Goal: Transaction & Acquisition: Purchase product/service

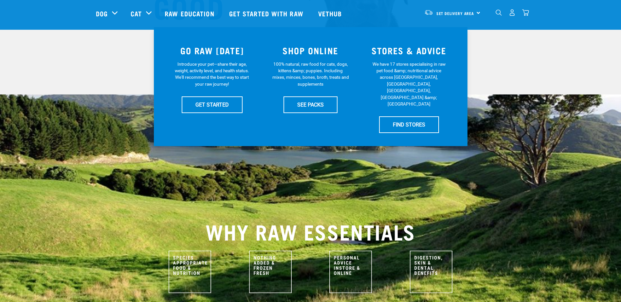
scroll to position [131, 0]
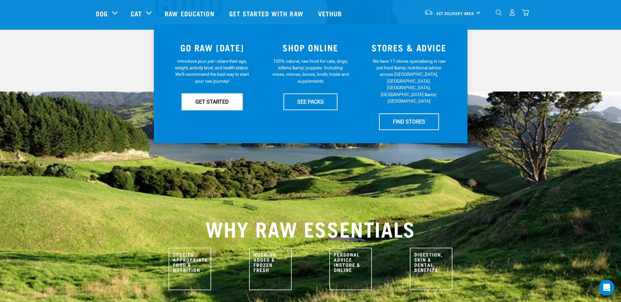
click at [200, 103] on link "GET STARTED" at bounding box center [212, 102] width 61 height 16
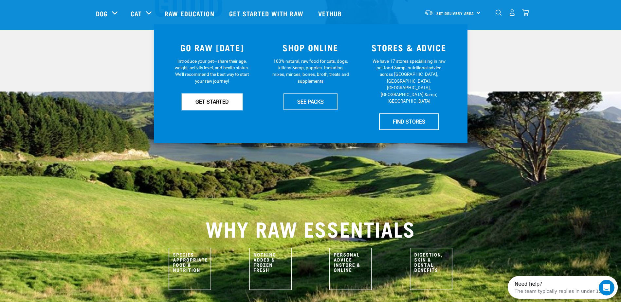
scroll to position [0, 0]
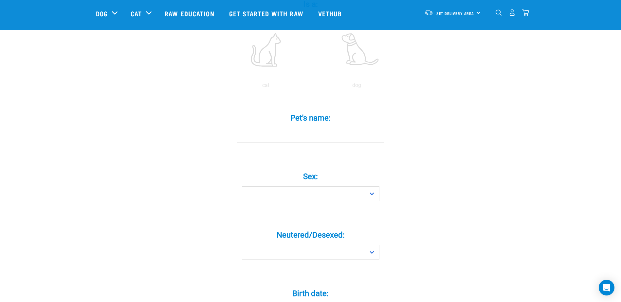
scroll to position [164, 0]
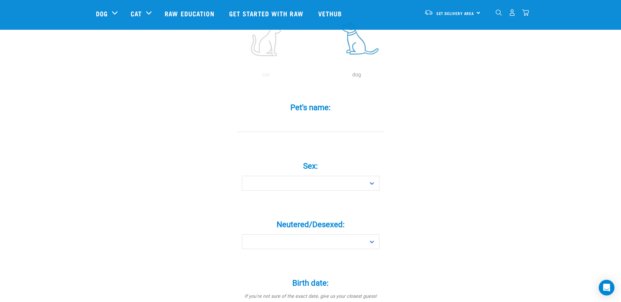
click at [361, 44] on label at bounding box center [357, 39] width 88 height 56
click at [311, 77] on input "radio" at bounding box center [311, 77] width 0 height 0
click at [313, 118] on input "Pet's name: *" at bounding box center [310, 125] width 147 height 15
type input "[PERSON_NAME]"
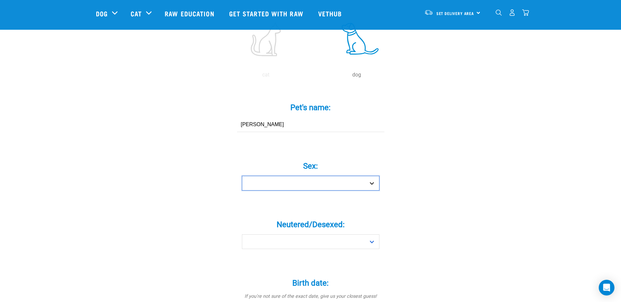
click at [327, 176] on select "Boy Girl" at bounding box center [310, 183] width 137 height 15
select select "girl"
click at [242, 176] on select "Boy Girl" at bounding box center [310, 183] width 137 height 15
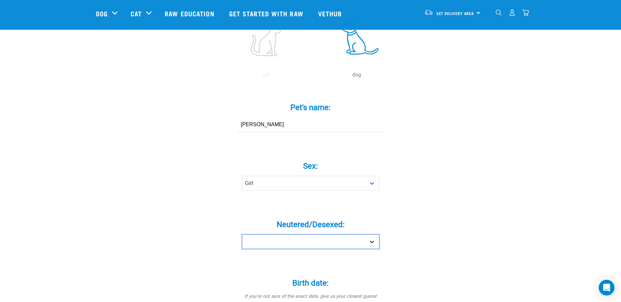
click at [299, 235] on select "Yes No" at bounding box center [310, 242] width 137 height 15
select select "no"
click at [242, 235] on select "Yes No" at bounding box center [310, 242] width 137 height 15
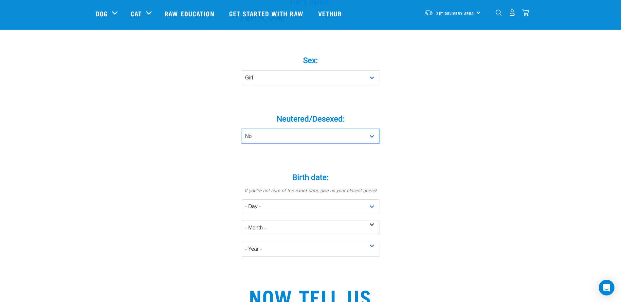
scroll to position [295, 0]
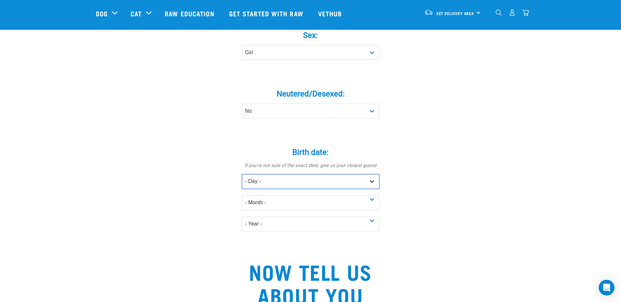
click at [264, 174] on select "- Day - 1 2 3 4 5 6 7 8 9 10 11 12 13 14 15 16 17 18 19 20 21 22 23 24 25 26 27" at bounding box center [310, 181] width 137 height 15
select select "16"
click at [242, 174] on select "- Day - 1 2 3 4 5 6 7 8 9 10 11 12 13 14 15 16 17 18 19 20 21 22 23 24 25 26 27" at bounding box center [310, 181] width 137 height 15
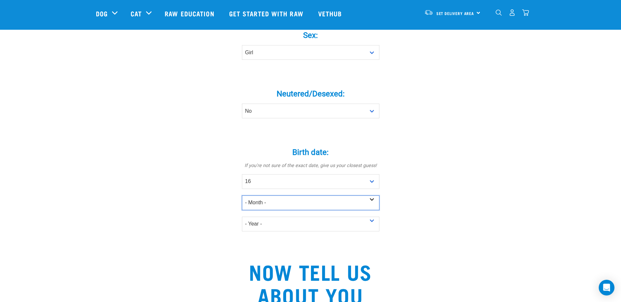
click at [266, 196] on select "- Month - January February March April May June July August September October N…" at bounding box center [310, 203] width 137 height 15
select select "July"
click at [242, 196] on select "- Month - January February March April May June July August September October N…" at bounding box center [310, 203] width 137 height 15
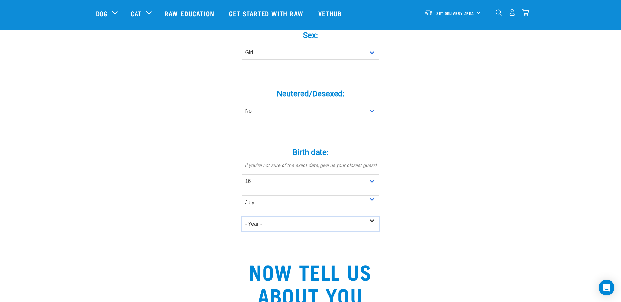
click at [270, 217] on select "- Year - 2025 2024 2023 2022 2021 2020 2019 2018 2017 2016 2015 2014 2013 2012" at bounding box center [310, 224] width 137 height 15
select select "2025"
click at [242, 217] on select "- Year - 2025 2024 2023 2022 2021 2020 2019 2018 2017 2016 2015 2014 2013 2012" at bounding box center [310, 224] width 137 height 15
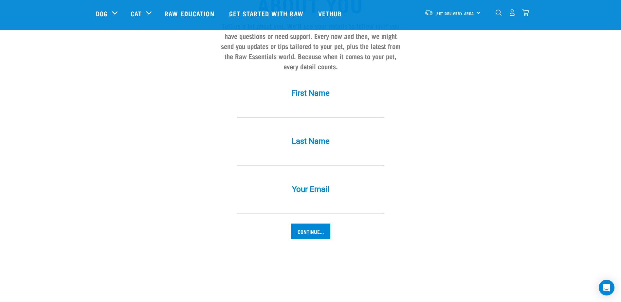
scroll to position [589, 0]
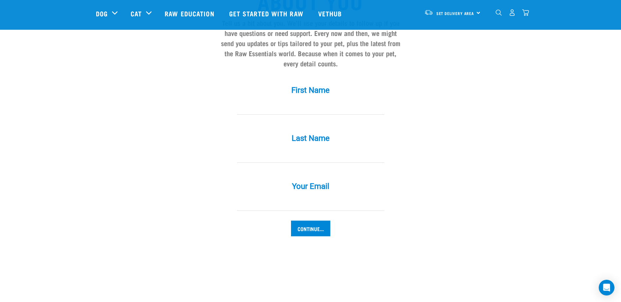
click at [286, 100] on input "First Name *" at bounding box center [310, 107] width 147 height 15
type input "Florencia"
click at [276, 148] on input "Last Name *" at bounding box center [310, 155] width 147 height 15
type input "Ayala"
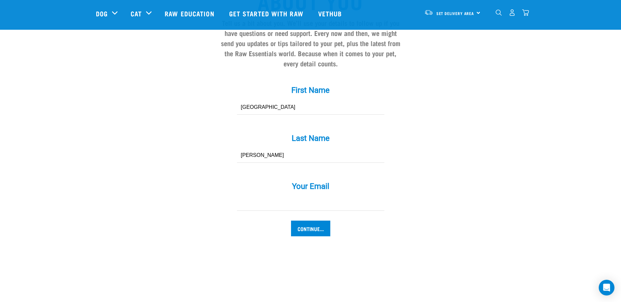
type input "flora@northernarena.co.nz"
drag, startPoint x: 307, startPoint y: 196, endPoint x: 178, endPoint y: 189, distance: 128.9
type input "maria.florencia.ayala@gmail.com"
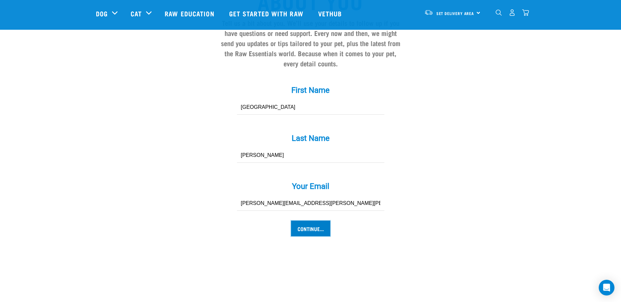
click at [306, 221] on input "Continue..." at bounding box center [310, 229] width 39 height 16
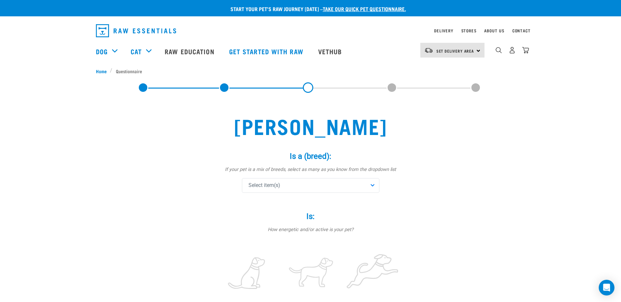
click at [274, 187] on span "Select item(s)" at bounding box center [264, 186] width 32 height 8
click at [296, 207] on input "text" at bounding box center [311, 203] width 134 height 15
type input "shar"
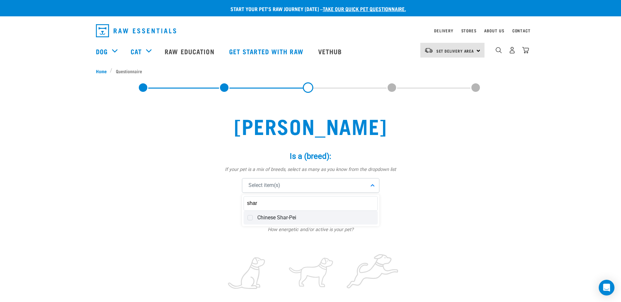
click at [250, 217] on span at bounding box center [249, 217] width 5 height 5
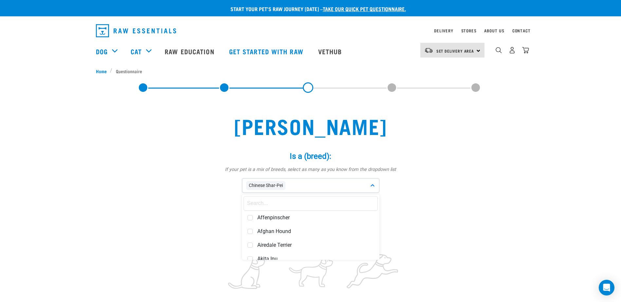
click at [267, 202] on input "text" at bounding box center [311, 203] width 134 height 15
type input "bord"
click at [248, 219] on span at bounding box center [249, 217] width 5 height 5
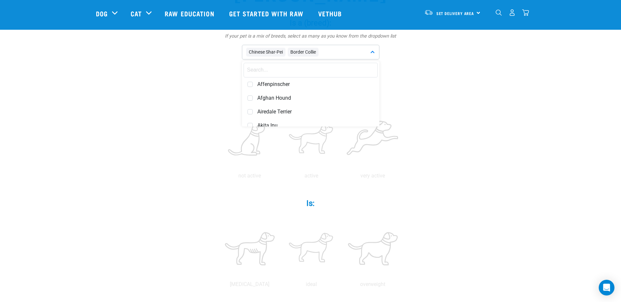
scroll to position [164, 0]
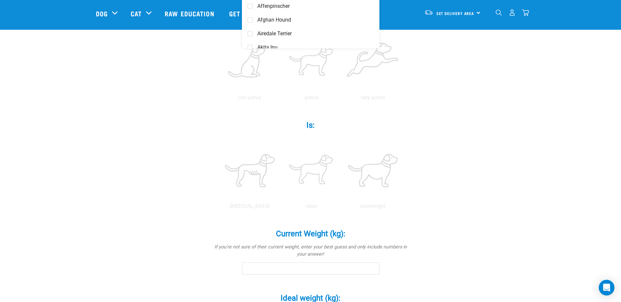
click at [483, 183] on div "Coco Chanel Is a (breed): * If your pet is a mix of breeds, select as many as y…" at bounding box center [311, 191] width 430 height 605
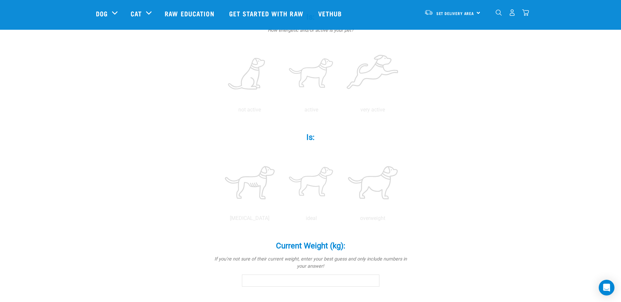
scroll to position [98, 0]
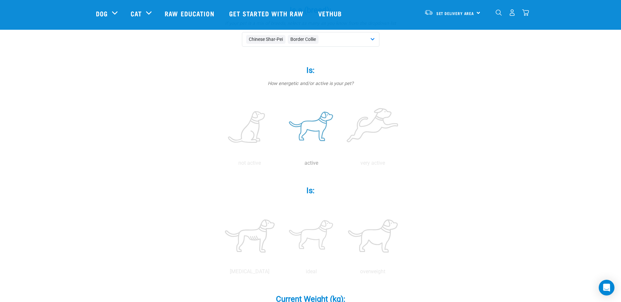
click at [313, 136] on label at bounding box center [311, 128] width 59 height 56
click at [281, 165] on input "radio" at bounding box center [281, 165] width 0 height 0
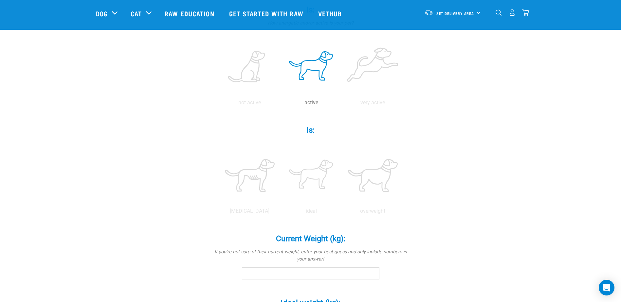
scroll to position [196, 0]
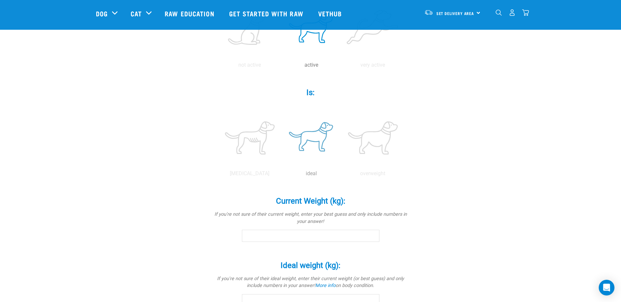
click at [313, 141] on label at bounding box center [311, 138] width 59 height 56
click at [281, 175] on input "radio" at bounding box center [281, 175] width 0 height 0
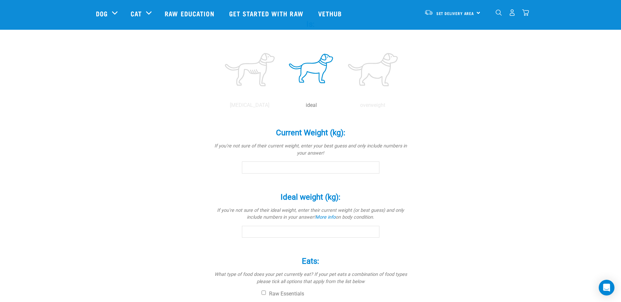
scroll to position [295, 0]
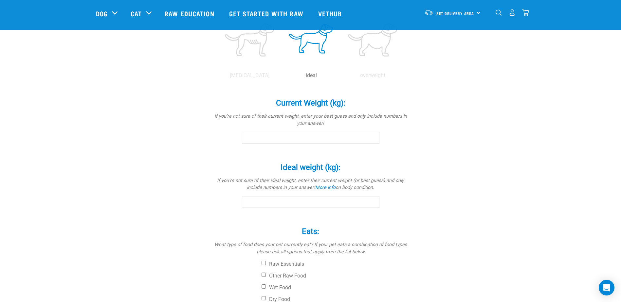
click at [320, 139] on input "Current Weight (kg): *" at bounding box center [310, 138] width 137 height 12
type input "8.9"
click at [304, 207] on input "Ideal weight (kg): *" at bounding box center [310, 202] width 137 height 12
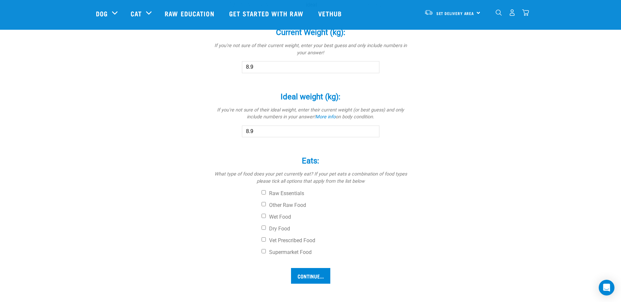
scroll to position [426, 0]
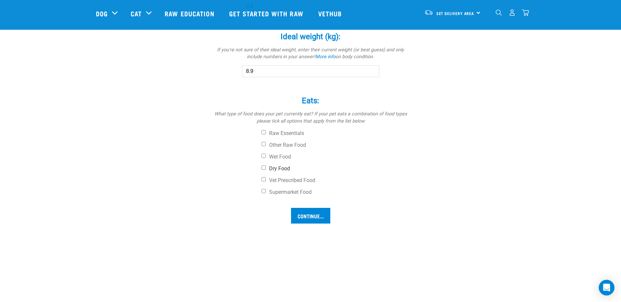
type input "8.9"
click at [263, 167] on input "Dry Food" at bounding box center [264, 168] width 4 height 4
checkbox input "true"
click at [312, 218] on input "Continue..." at bounding box center [310, 216] width 39 height 16
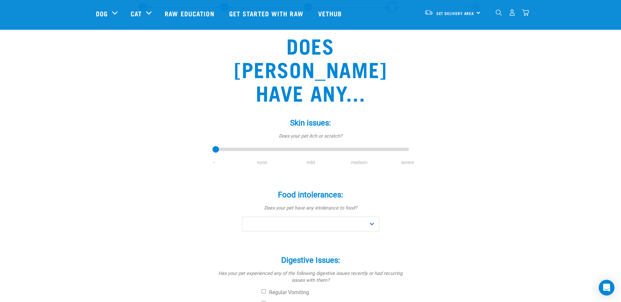
scroll to position [33, 0]
drag, startPoint x: 216, startPoint y: 125, endPoint x: 306, endPoint y: 129, distance: 90.4
type input "2"
click at [306, 145] on input "range" at bounding box center [310, 149] width 196 height 9
click at [368, 217] on select "No Yes" at bounding box center [310, 224] width 137 height 15
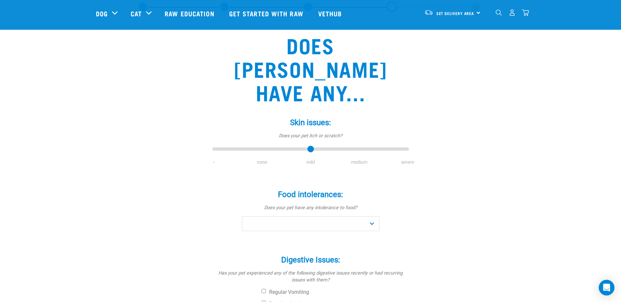
click at [451, 185] on div "Does Coco Chanel have any... Skin issues: * Does your pet itch or scratch? - no…" at bounding box center [311, 264] width 430 height 489
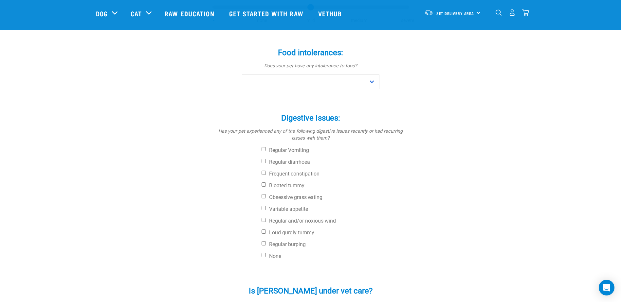
scroll to position [196, 0]
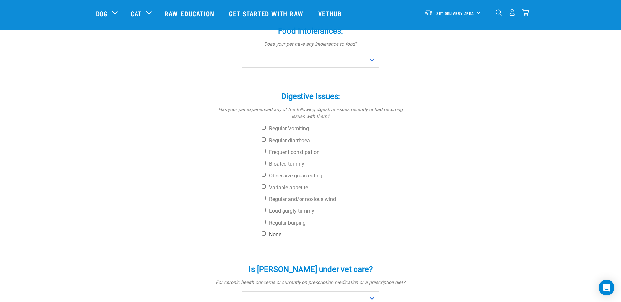
click at [265, 232] on input "None" at bounding box center [264, 234] width 4 height 4
checkbox input "true"
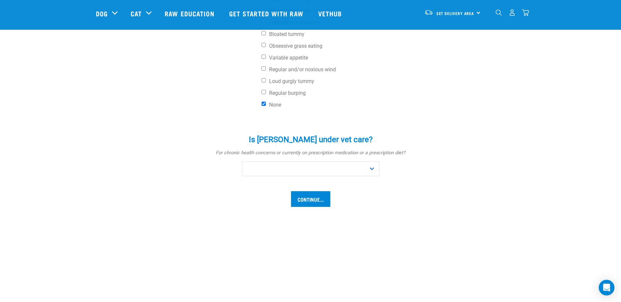
scroll to position [327, 0]
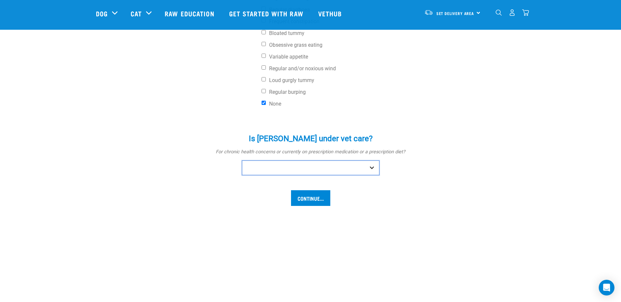
click at [365, 161] on select "No Yes" at bounding box center [310, 168] width 137 height 15
click at [242, 161] on select "No Yes" at bounding box center [310, 168] width 137 height 15
click at [306, 161] on select "No Yes" at bounding box center [310, 168] width 137 height 15
select select "no"
click at [242, 161] on select "No Yes" at bounding box center [310, 168] width 137 height 15
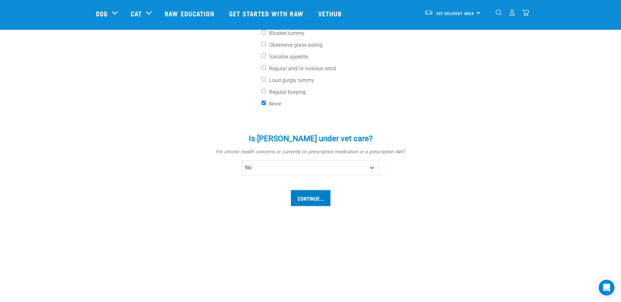
click at [306, 191] on input "Continue..." at bounding box center [310, 199] width 39 height 16
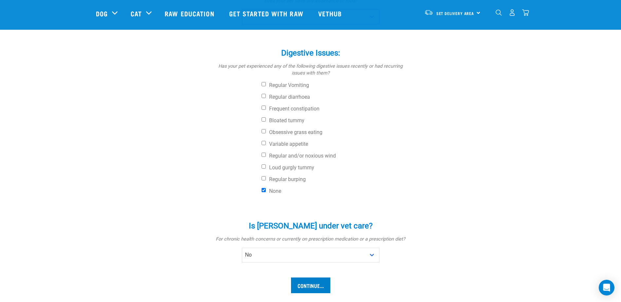
scroll to position [219, 0]
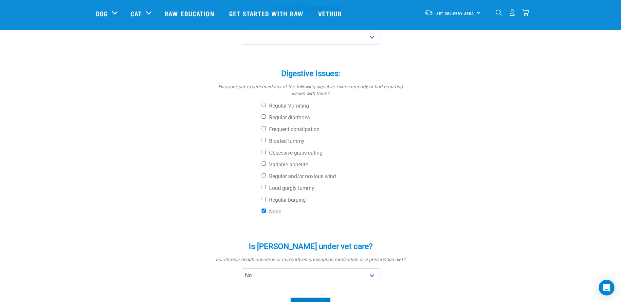
click at [315, 299] on input "Continue..." at bounding box center [310, 307] width 39 height 16
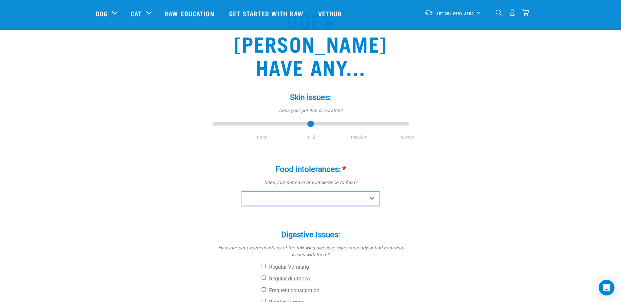
scroll to position [56, 0]
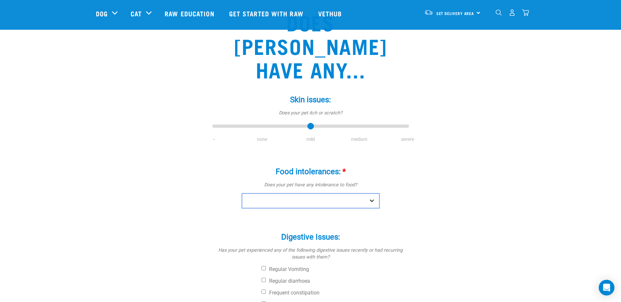
click at [370, 194] on select "No Yes" at bounding box center [310, 201] width 137 height 15
select select "no"
click at [242, 194] on select "No Yes" at bounding box center [310, 201] width 137 height 15
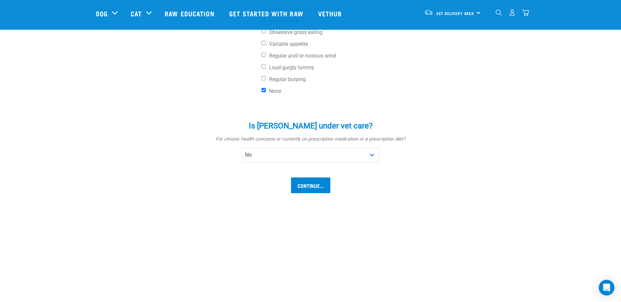
scroll to position [448, 0]
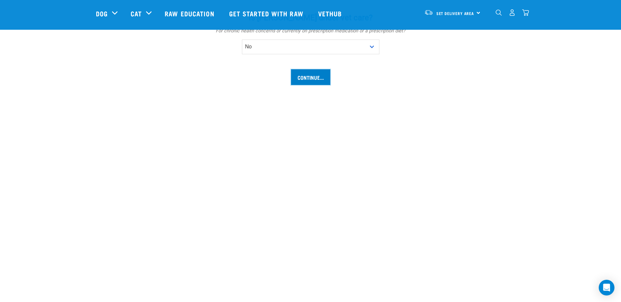
click at [316, 69] on input "Continue..." at bounding box center [310, 77] width 39 height 16
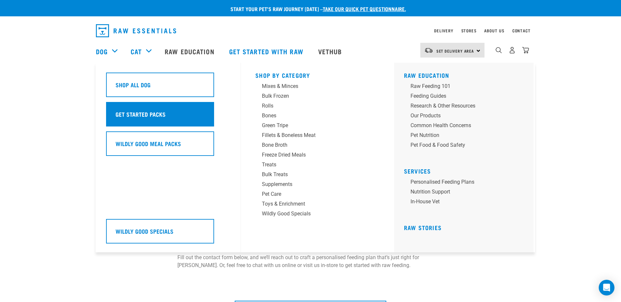
click at [150, 112] on h5 "Get Started Packs" at bounding box center [141, 114] width 50 height 9
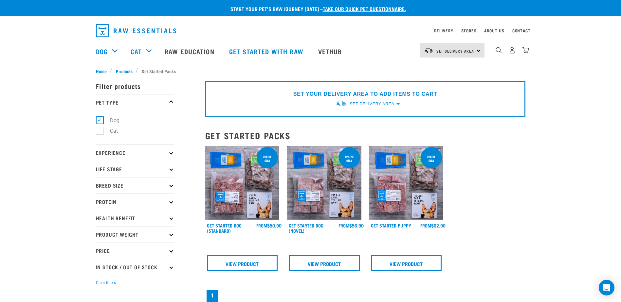
click at [397, 184] on img at bounding box center [406, 183] width 74 height 74
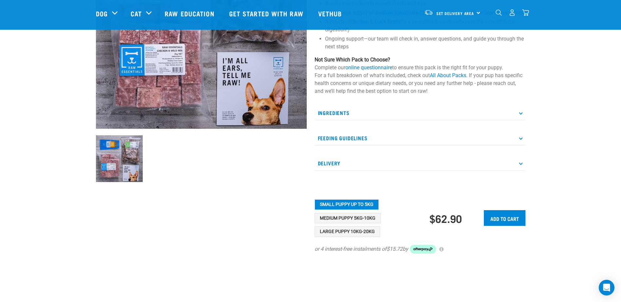
scroll to position [131, 0]
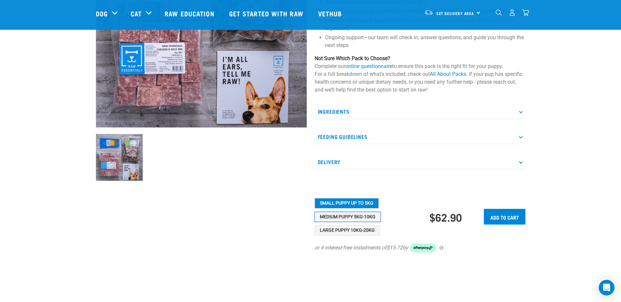
click at [347, 223] on button "Medium Puppy 5kg-10kg" at bounding box center [348, 217] width 66 height 10
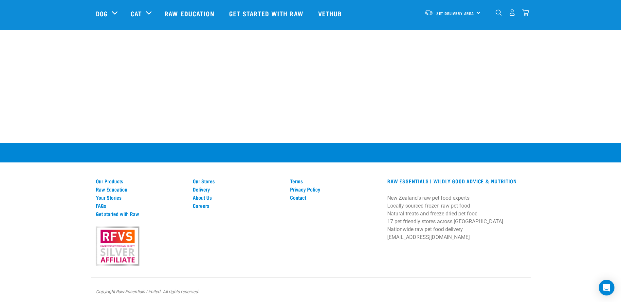
scroll to position [509, 0]
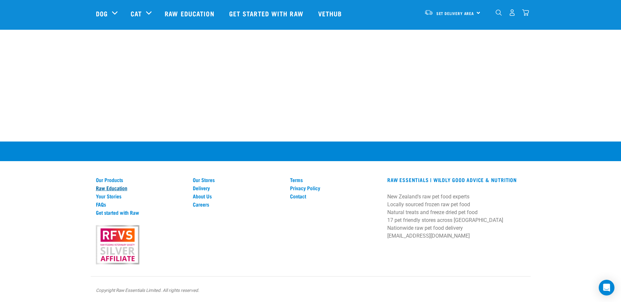
click at [106, 189] on link "Raw Education" at bounding box center [140, 188] width 89 height 6
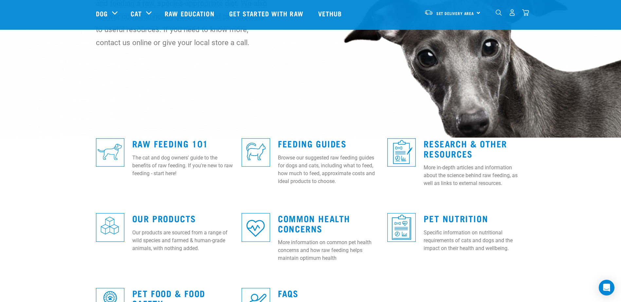
scroll to position [131, 0]
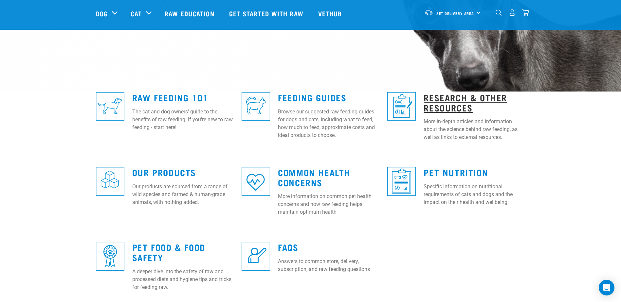
click at [444, 105] on link "Research & Other Resources" at bounding box center [465, 102] width 83 height 15
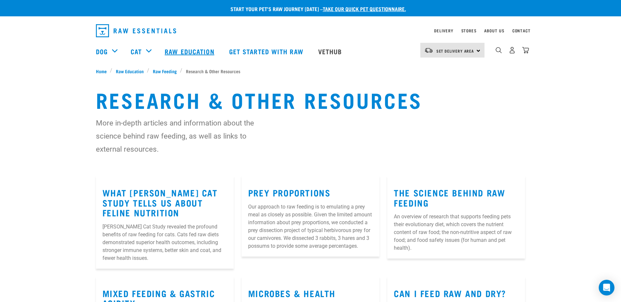
click at [177, 52] on link "Raw Education" at bounding box center [190, 51] width 64 height 26
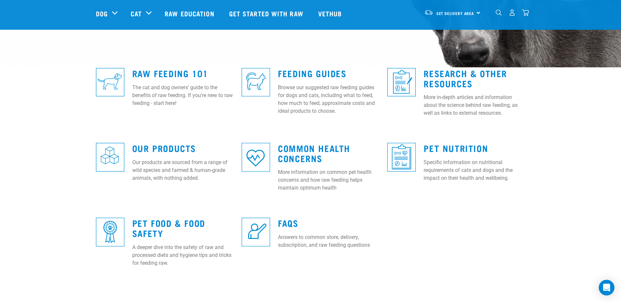
scroll to position [164, 0]
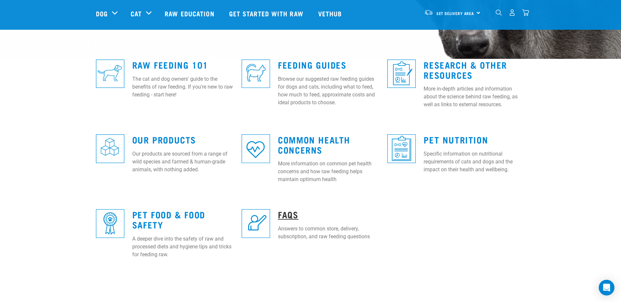
click at [292, 212] on link "FAQs" at bounding box center [288, 214] width 20 height 5
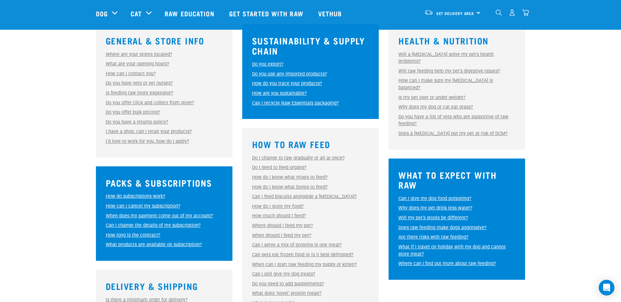
scroll to position [229, 0]
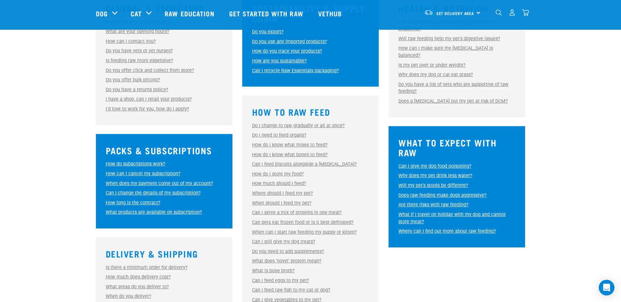
click at [328, 126] on link "Do I change to raw gradually or all at once?" at bounding box center [298, 126] width 93 height 6
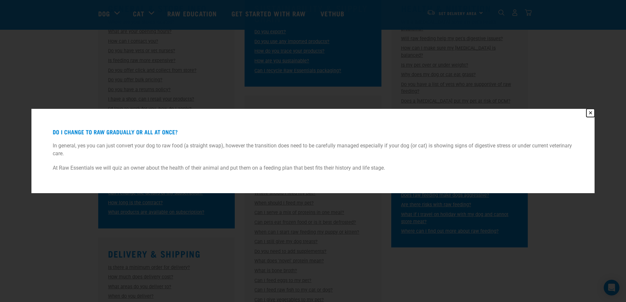
click at [589, 113] on button "✕" at bounding box center [590, 113] width 8 height 8
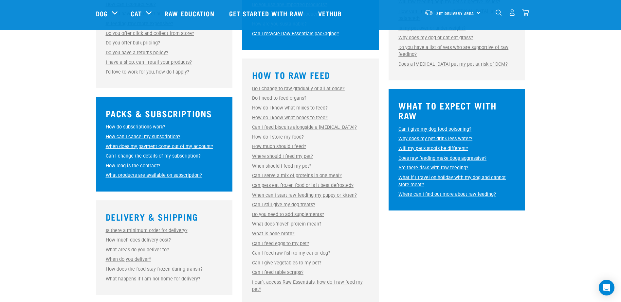
scroll to position [295, 0]
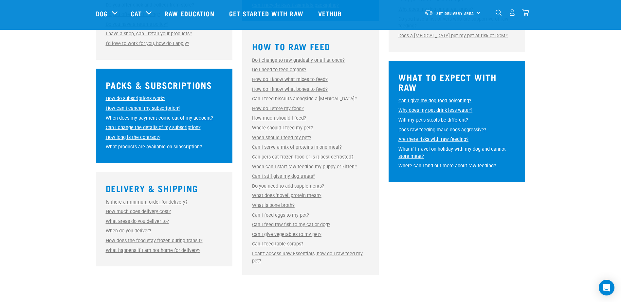
click at [304, 187] on link "Do you need to add supplements?" at bounding box center [288, 187] width 72 height 6
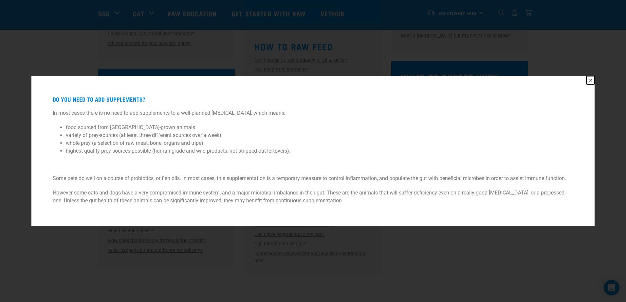
click at [590, 80] on button "✕" at bounding box center [590, 80] width 8 height 8
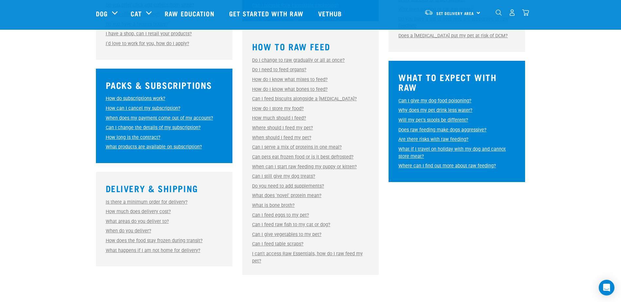
click at [276, 214] on link "Can I feed eggs to my pet?" at bounding box center [280, 216] width 57 height 6
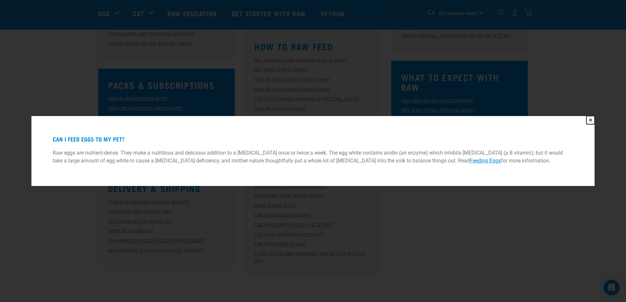
click at [589, 121] on button "✕" at bounding box center [590, 120] width 8 height 8
